Goal: Task Accomplishment & Management: Complete application form

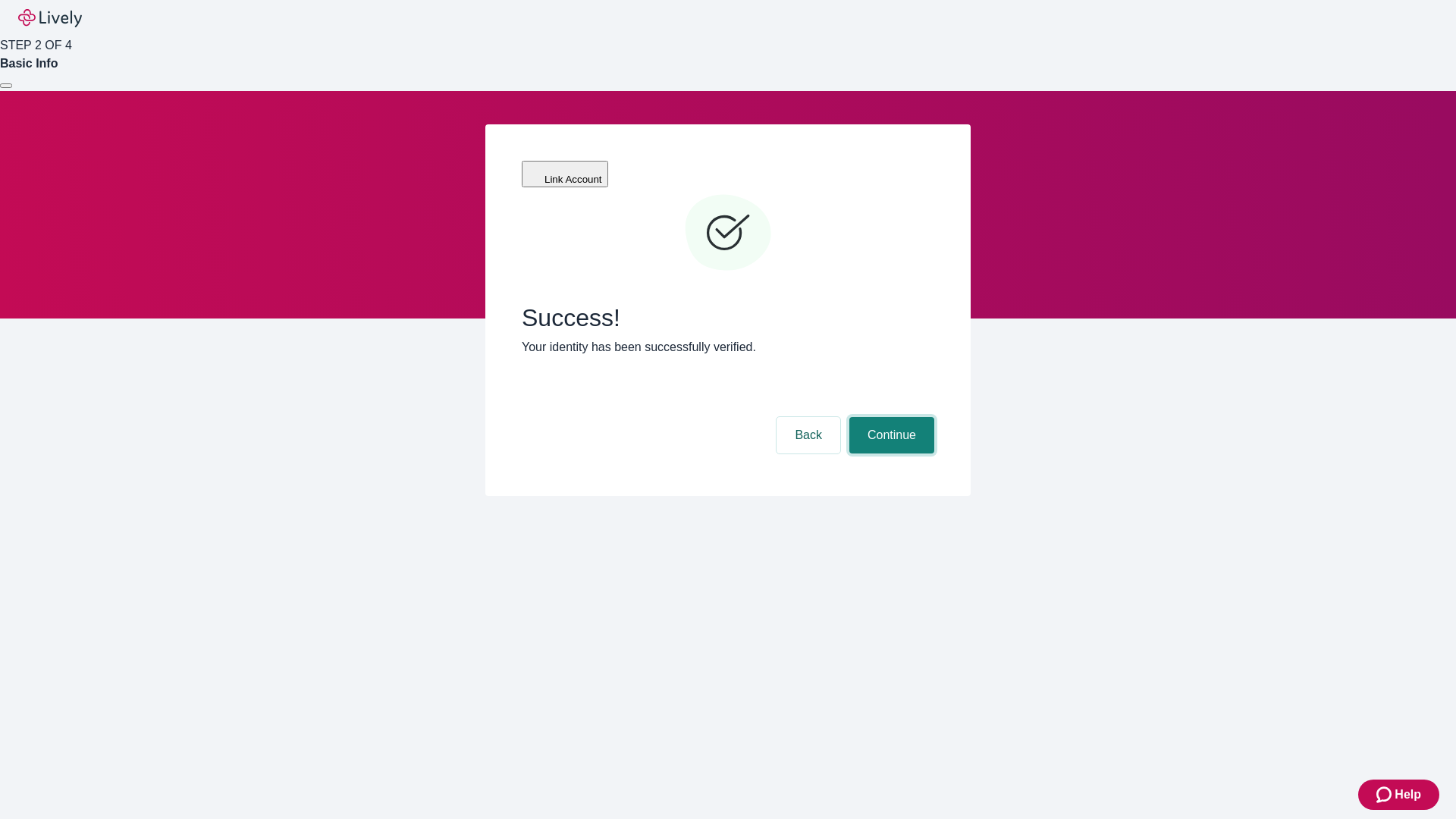
click at [890, 417] on button "Continue" at bounding box center [892, 436] width 85 height 37
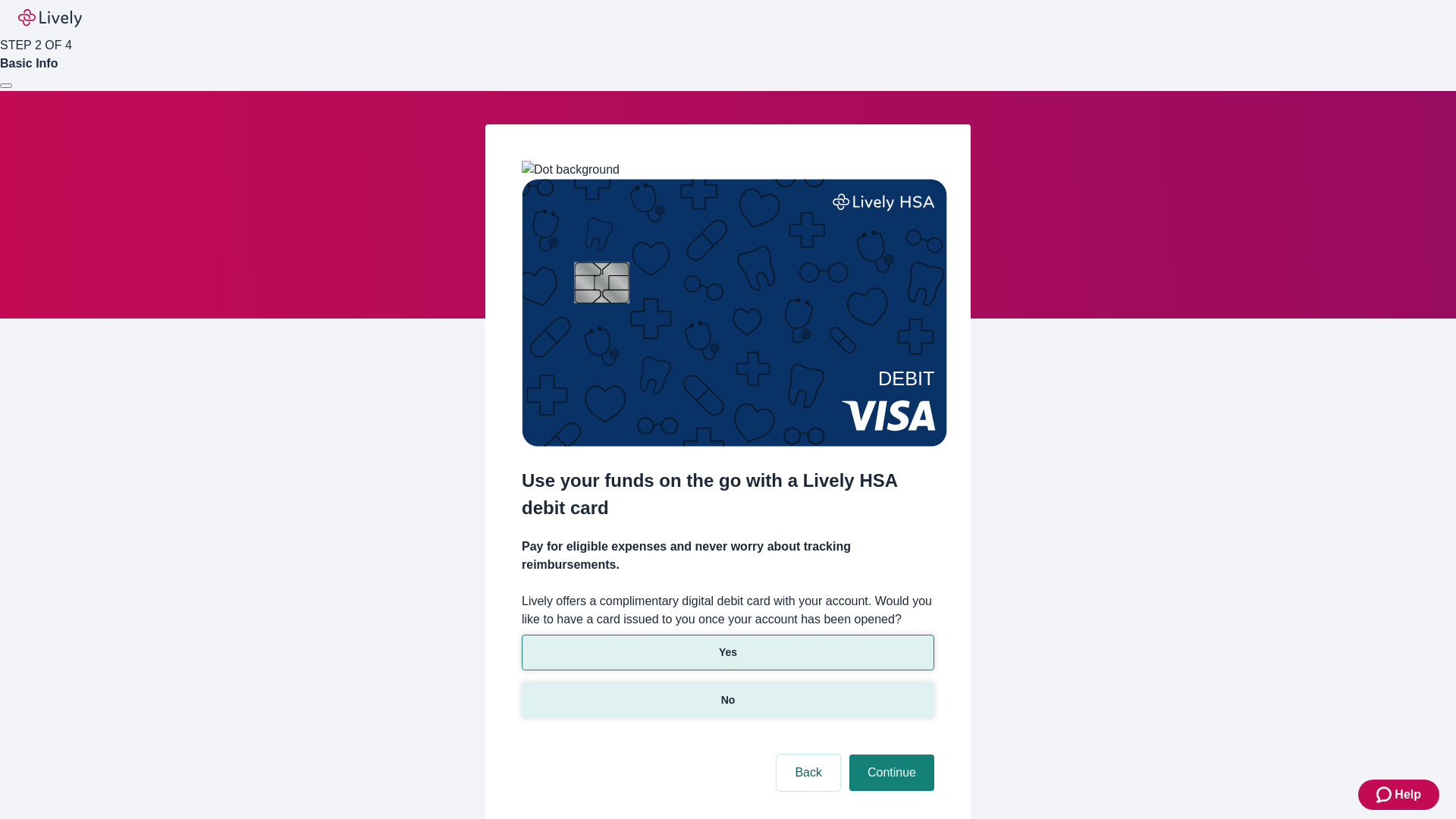
click at [728, 692] on p "No" at bounding box center [728, 700] width 14 height 15
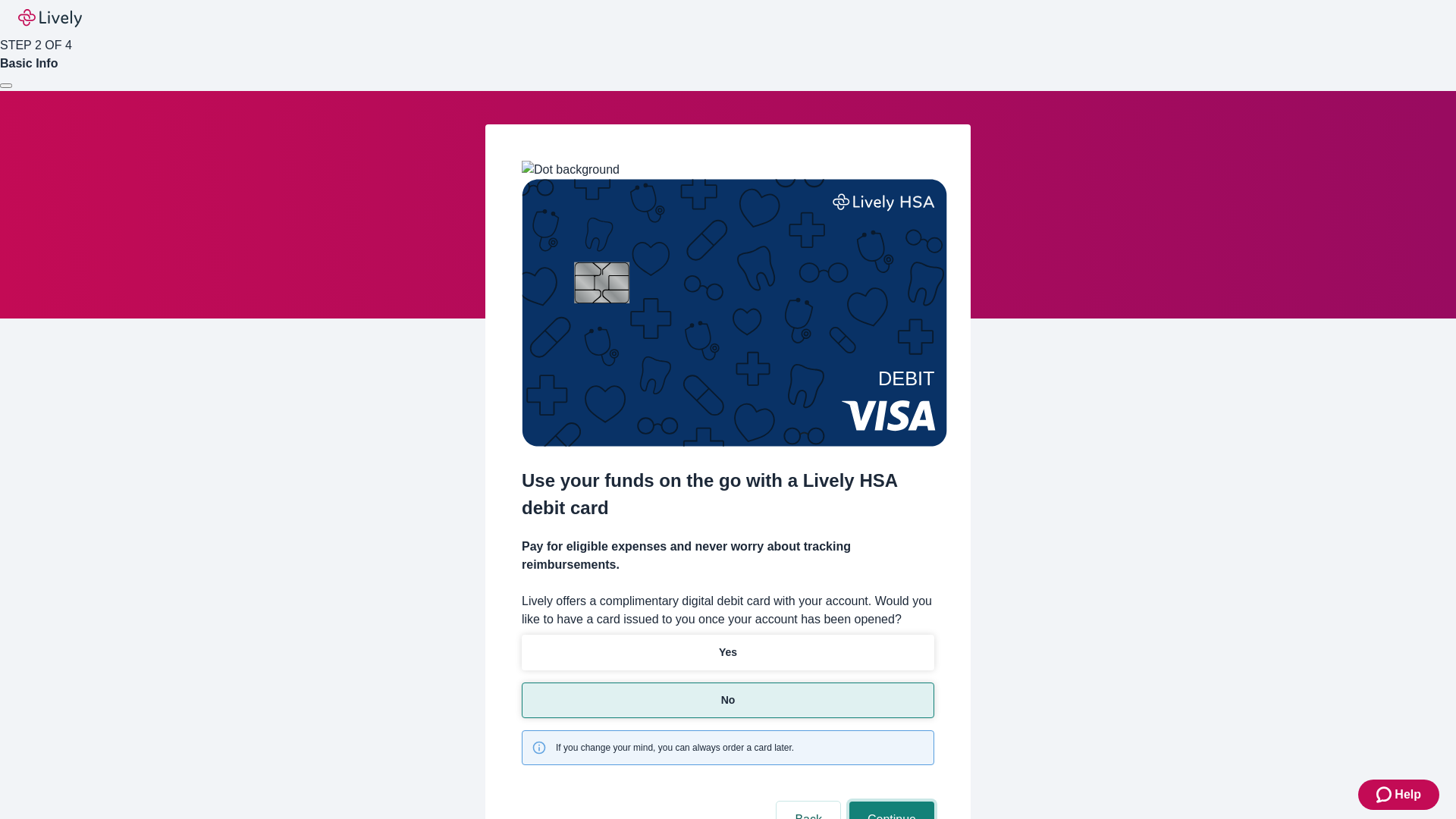
click at [890, 802] on button "Continue" at bounding box center [892, 820] width 85 height 37
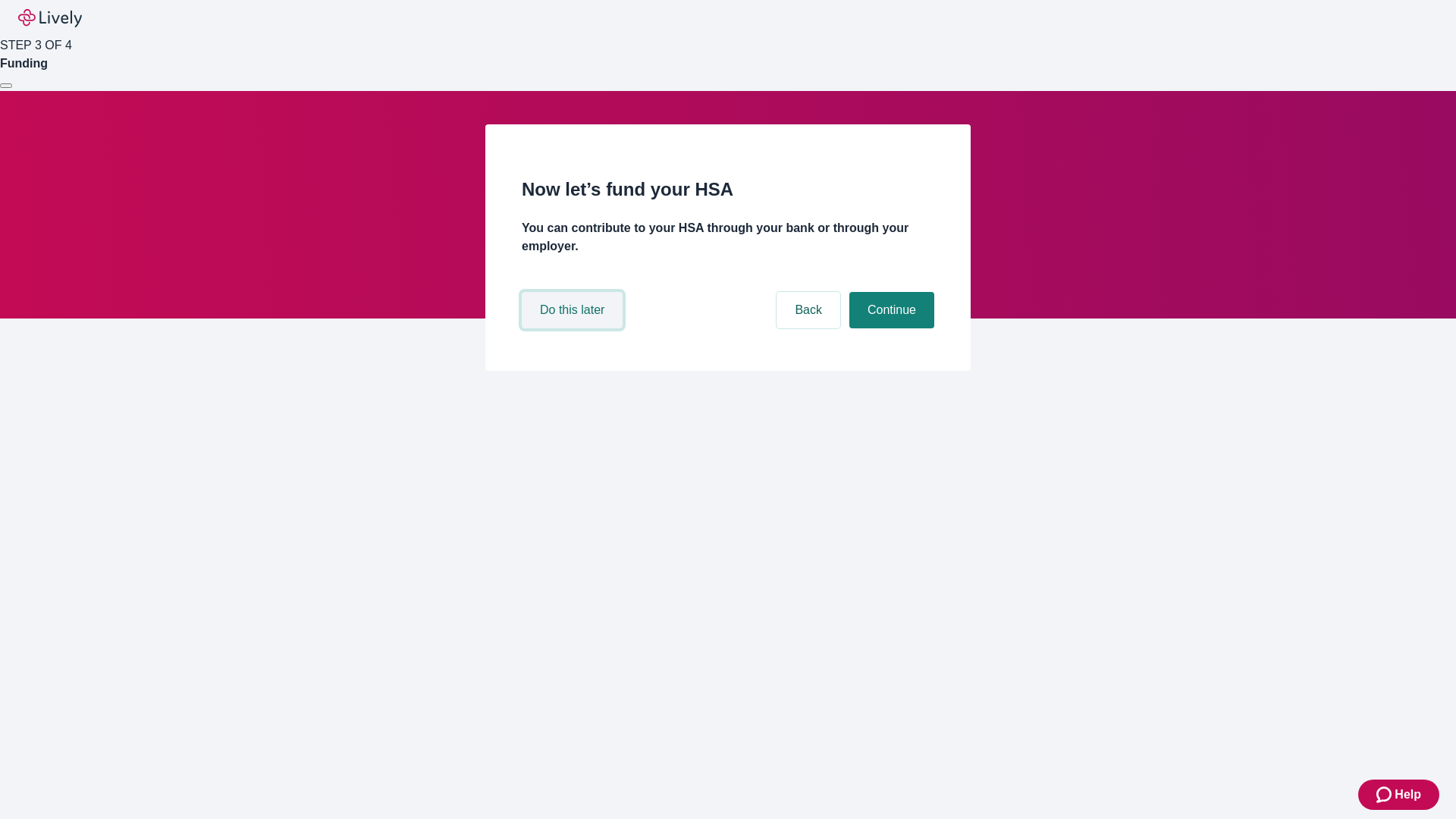
click at [574, 328] on button "Do this later" at bounding box center [572, 310] width 100 height 37
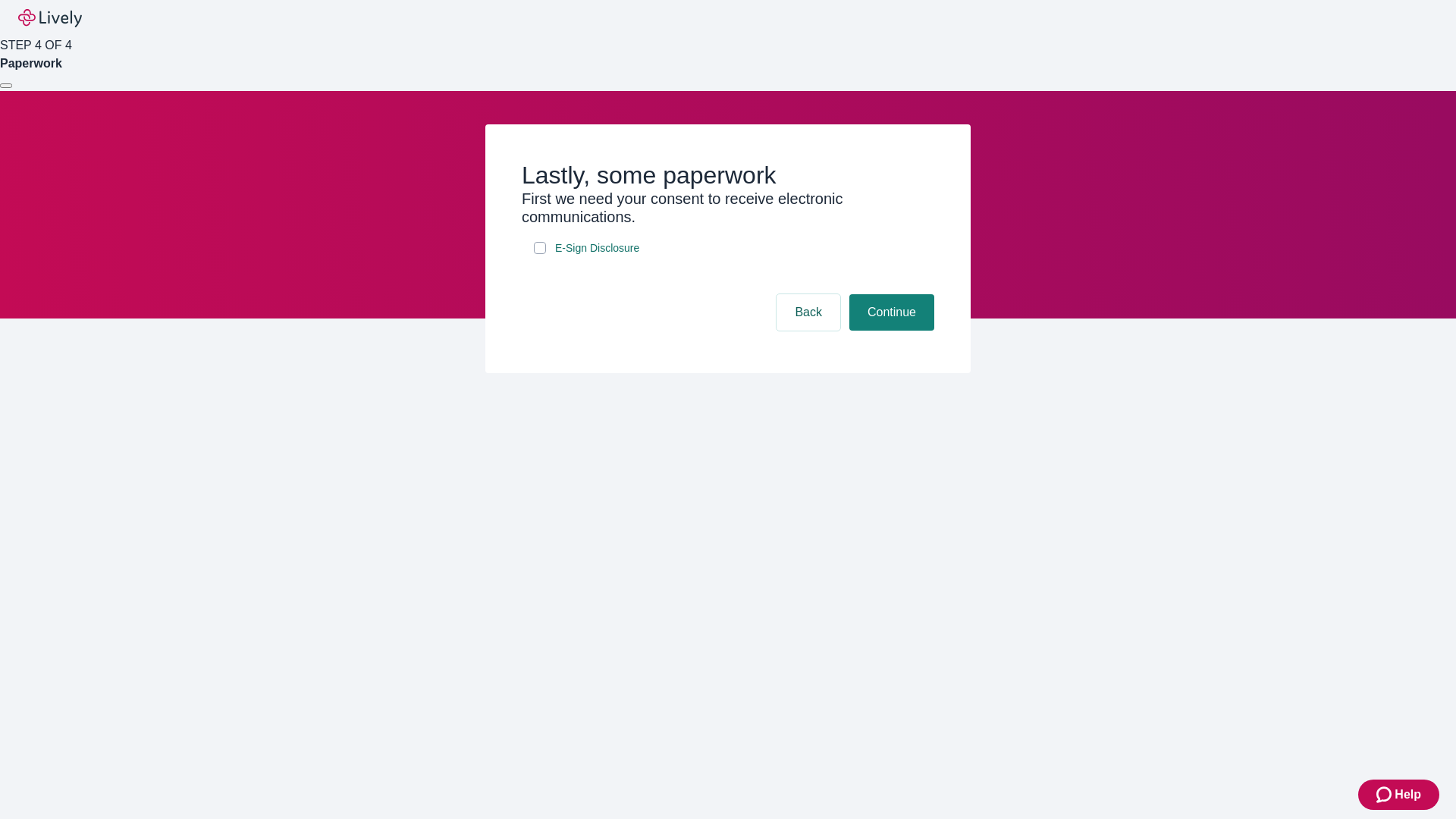
click at [540, 254] on input "E-Sign Disclosure" at bounding box center [540, 247] width 13 height 13
checkbox input "true"
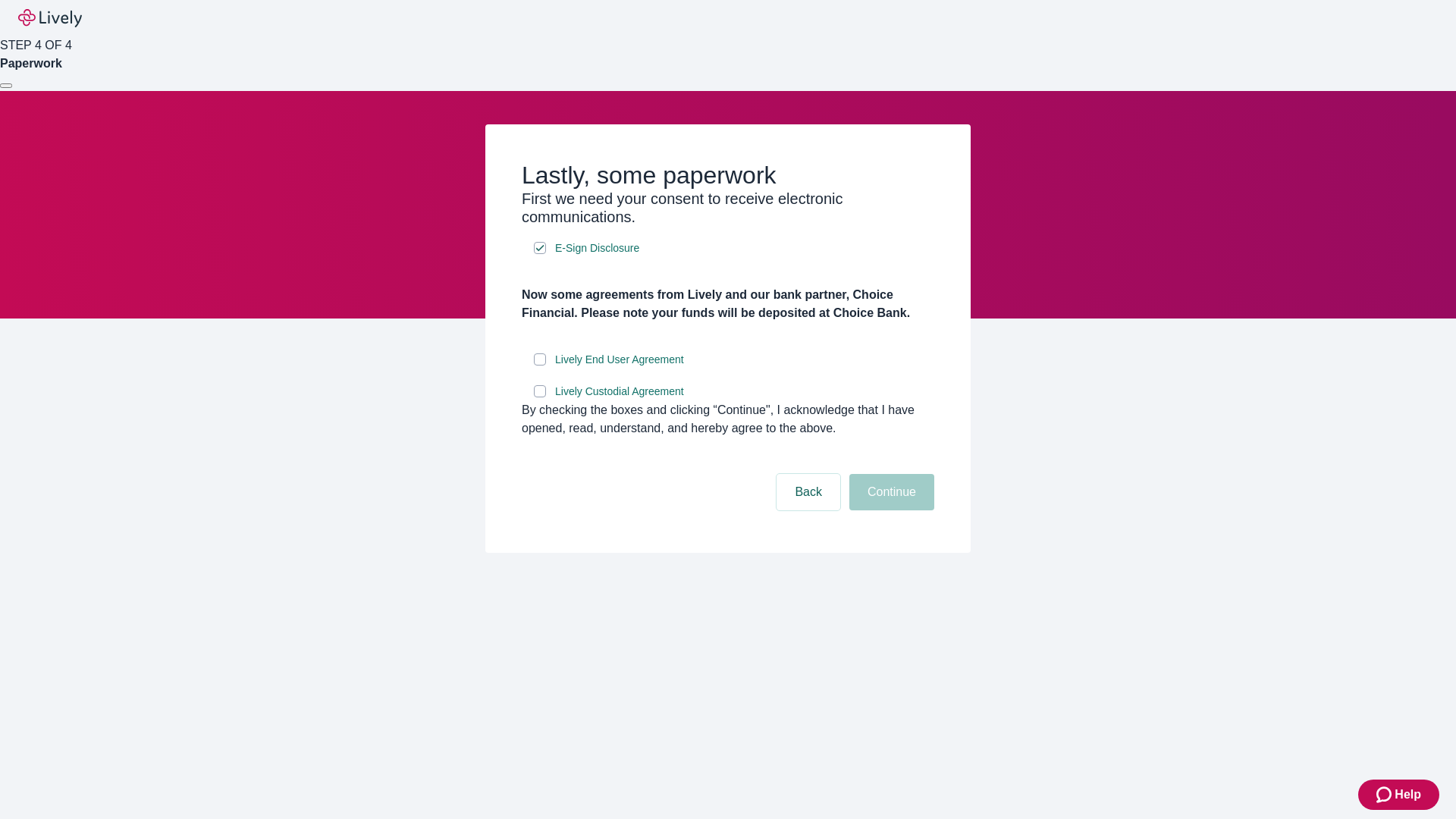
click at [540, 365] on input "Lively End User Agreement" at bounding box center [540, 359] width 13 height 13
checkbox input "true"
click at [540, 397] on input "Lively Custodial Agreement" at bounding box center [540, 391] width 13 height 13
checkbox input "true"
click at [890, 510] on button "Continue" at bounding box center [892, 493] width 85 height 37
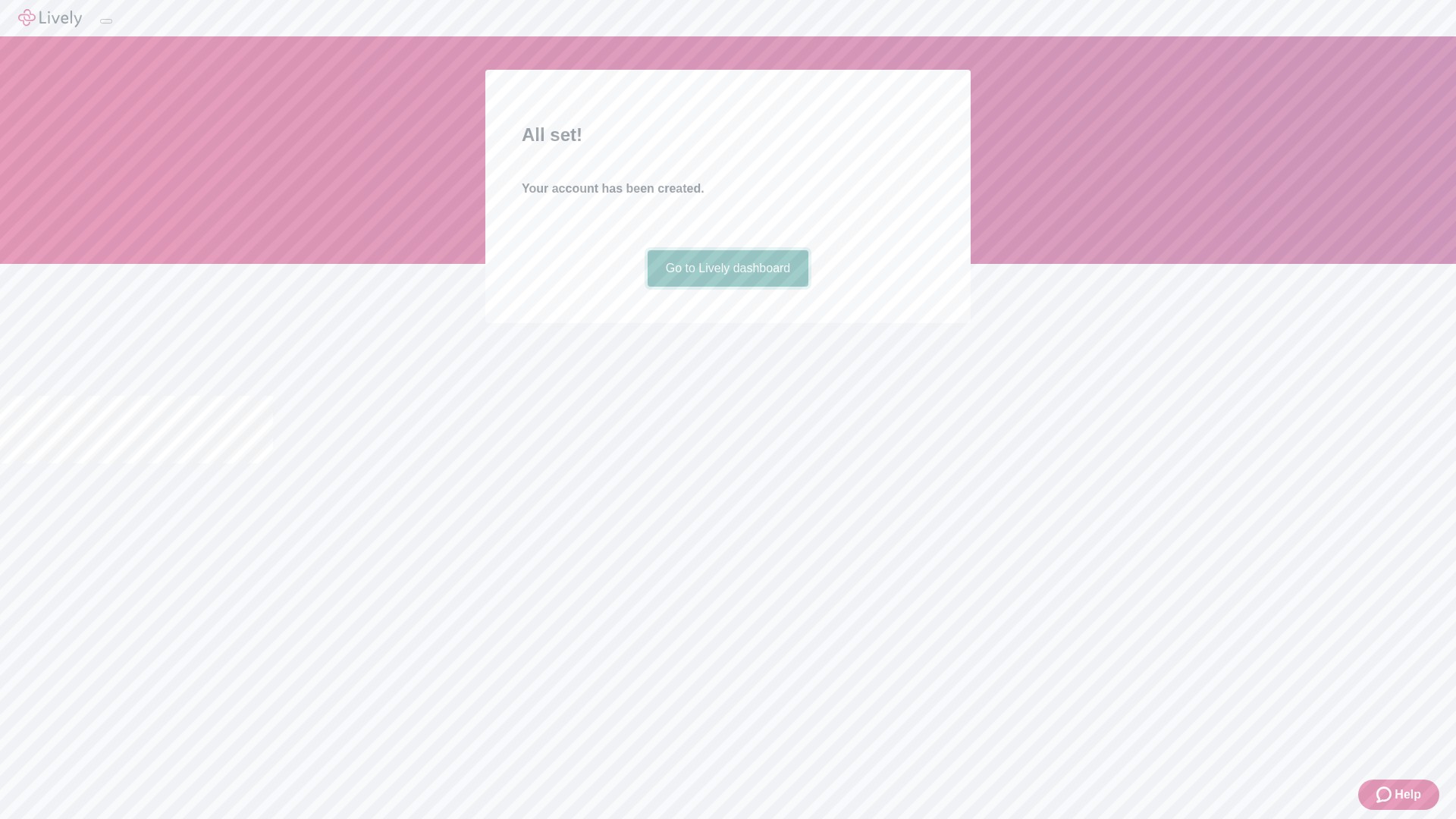
click at [728, 287] on link "Go to Lively dashboard" at bounding box center [728, 268] width 161 height 37
